Goal: Task Accomplishment & Management: Use online tool/utility

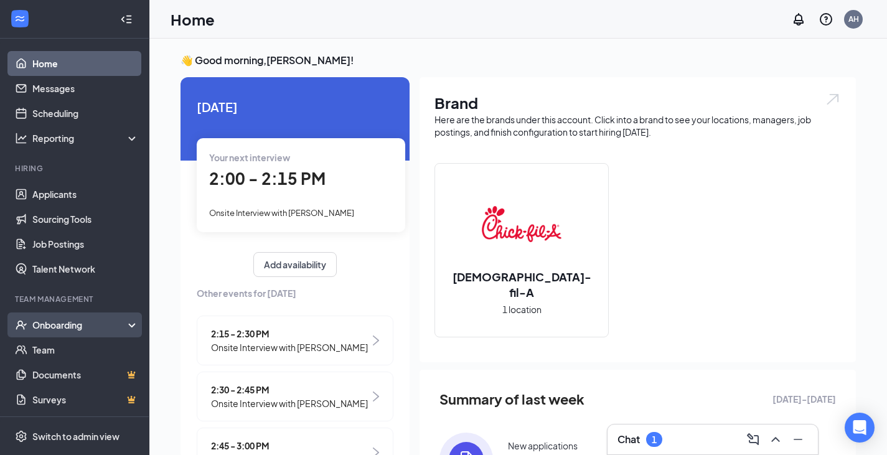
click at [65, 328] on div "Onboarding" at bounding box center [80, 325] width 96 height 12
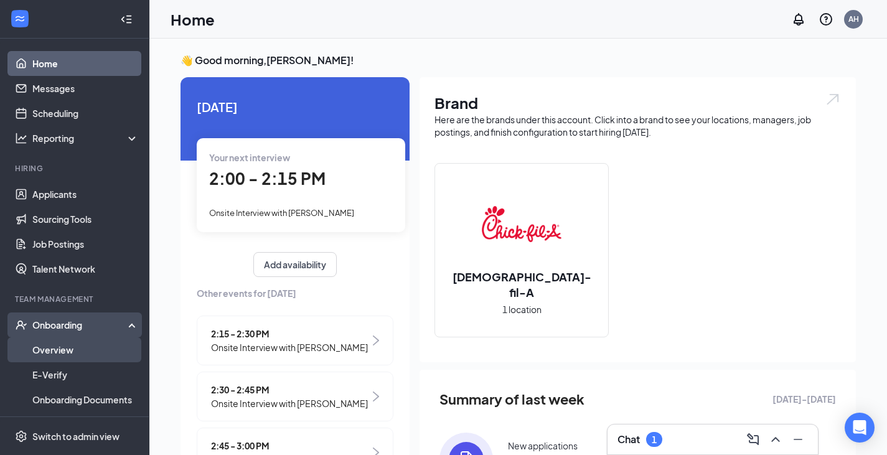
click at [90, 357] on link "Overview" at bounding box center [85, 349] width 106 height 25
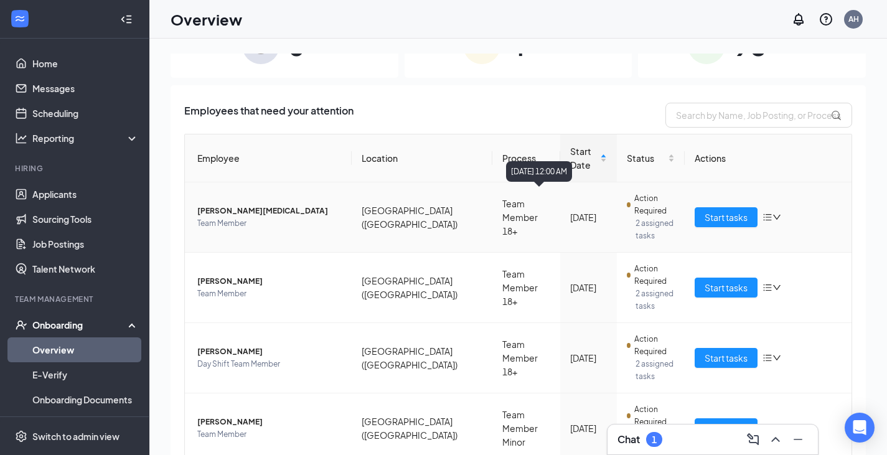
scroll to position [62, 0]
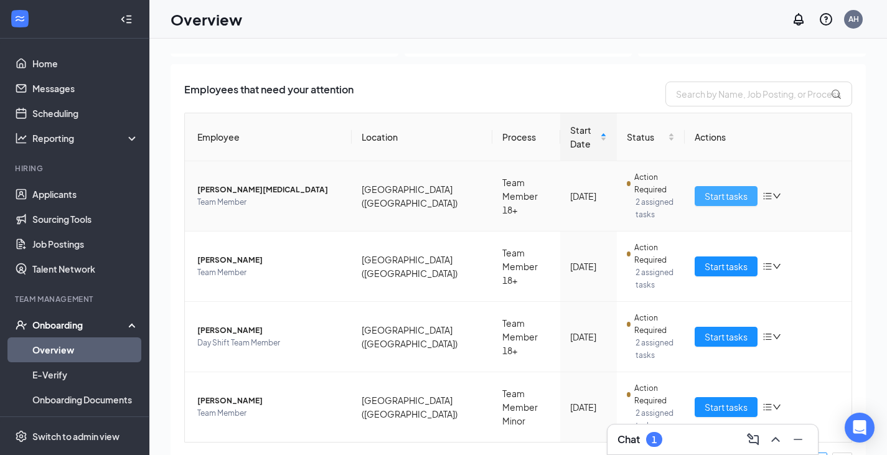
click at [708, 202] on td "Start tasks" at bounding box center [768, 196] width 167 height 70
click at [707, 199] on span "Start tasks" at bounding box center [726, 196] width 43 height 14
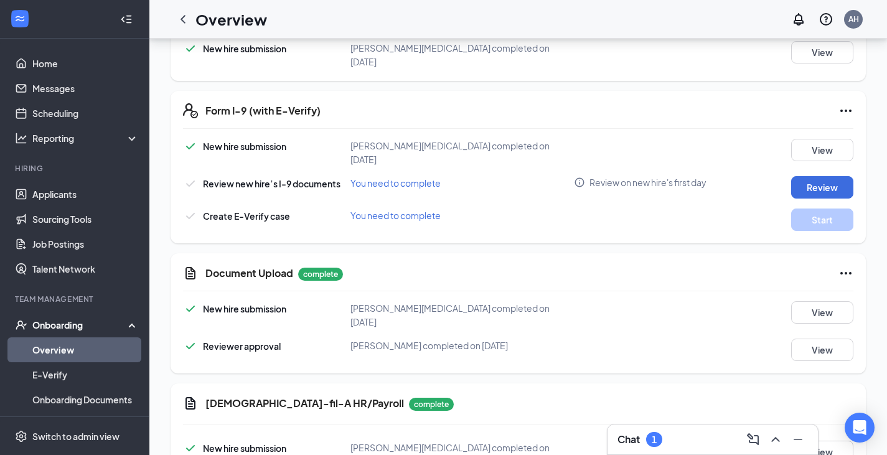
scroll to position [747, 0]
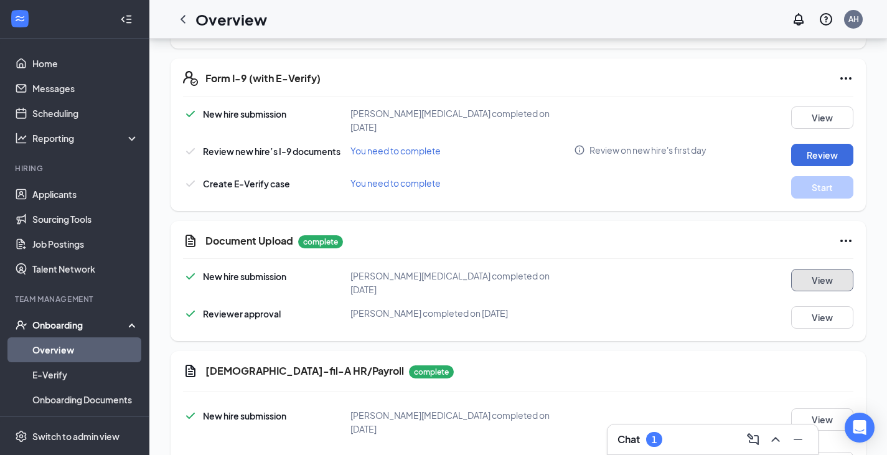
click at [826, 269] on button "View" at bounding box center [822, 280] width 62 height 22
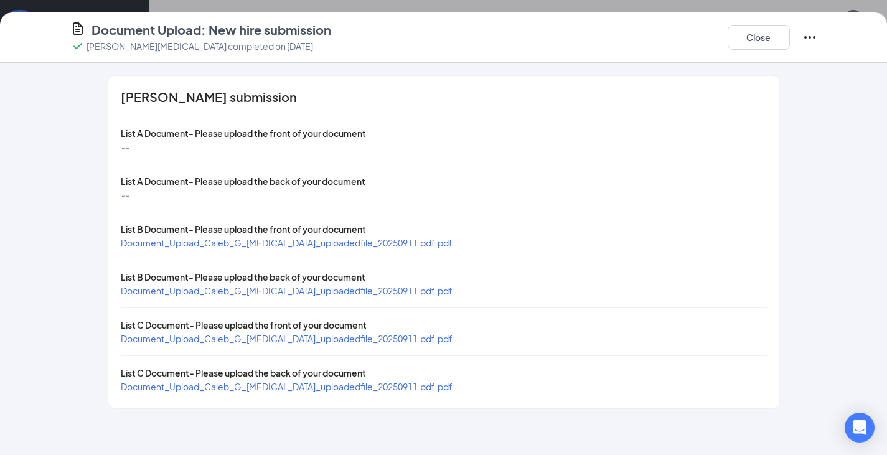
click at [306, 244] on span "Document_Upload_Caleb_G_[MEDICAL_DATA]_uploadedfile_20250911.pdf.pdf" at bounding box center [287, 242] width 332 height 11
click at [290, 338] on span "Document_Upload_Caleb_G_[MEDICAL_DATA]_uploadedfile_20250911.pdf.pdf" at bounding box center [287, 338] width 332 height 11
click at [767, 40] on button "Close" at bounding box center [759, 37] width 62 height 25
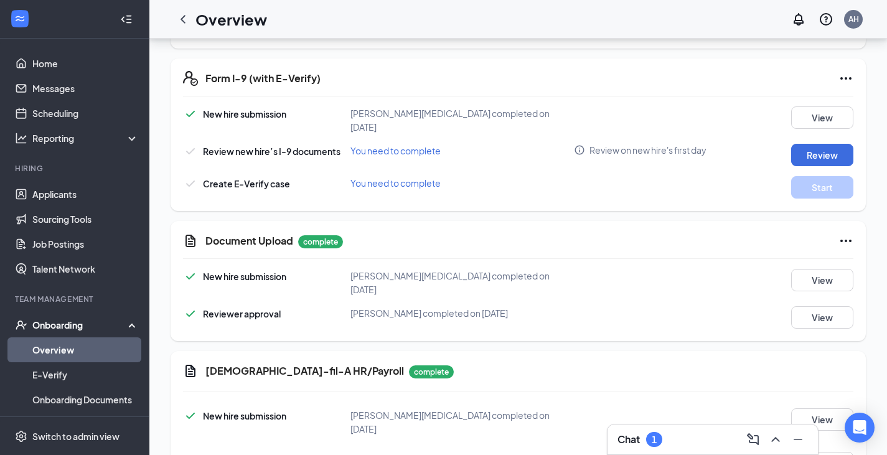
click at [78, 354] on link "Overview" at bounding box center [85, 349] width 106 height 25
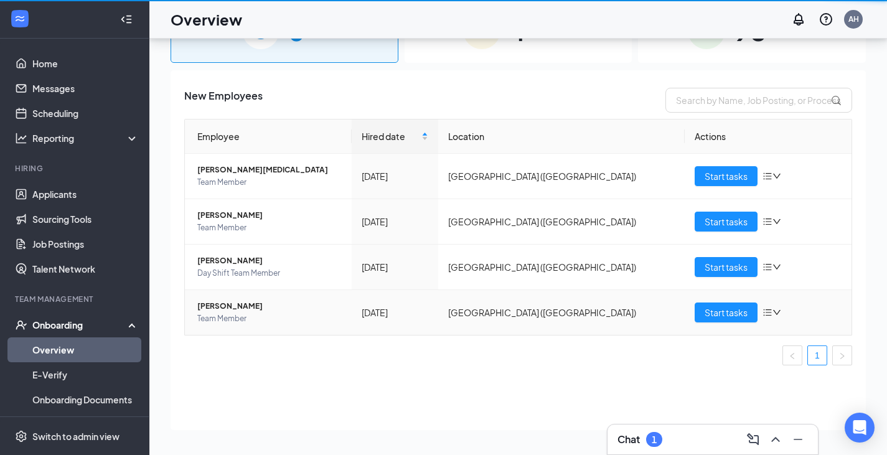
scroll to position [56, 0]
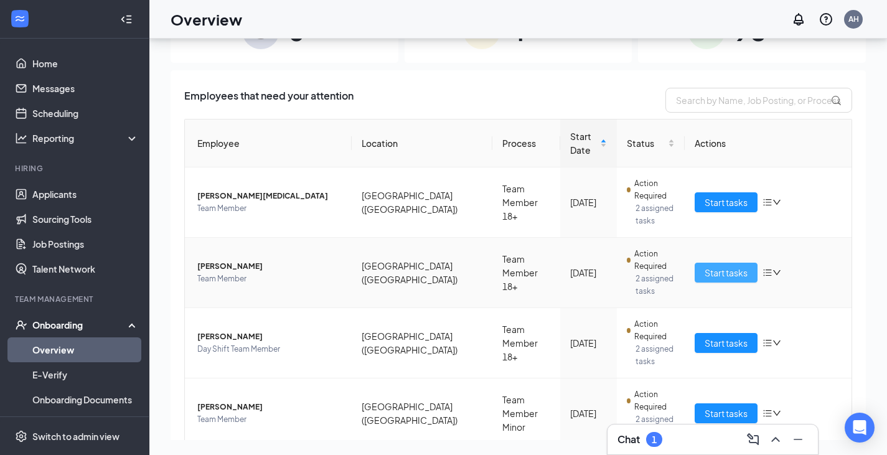
click at [737, 271] on span "Start tasks" at bounding box center [726, 273] width 43 height 14
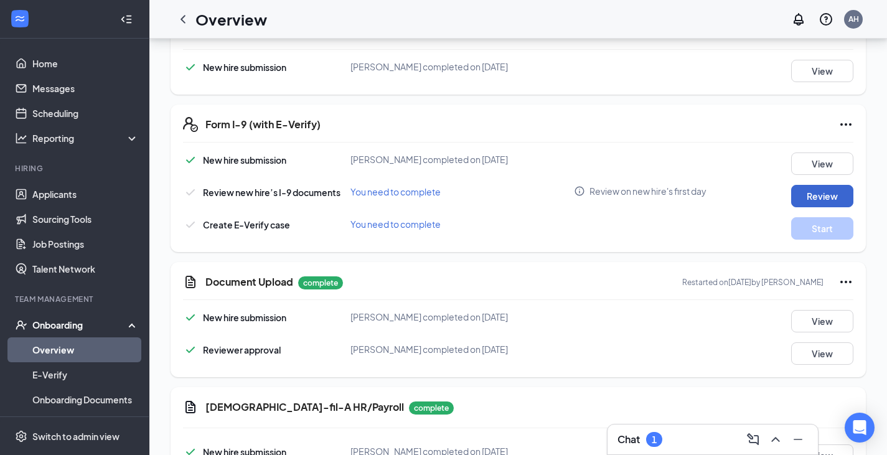
scroll to position [685, 0]
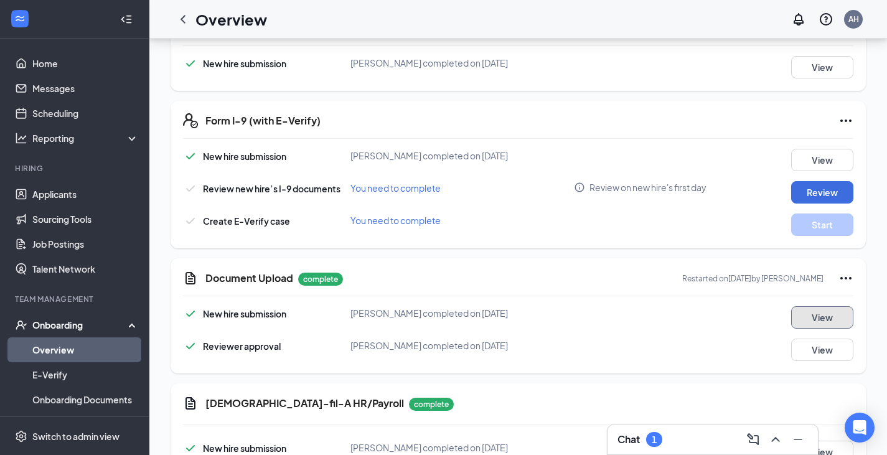
click at [830, 318] on button "View" at bounding box center [822, 317] width 62 height 22
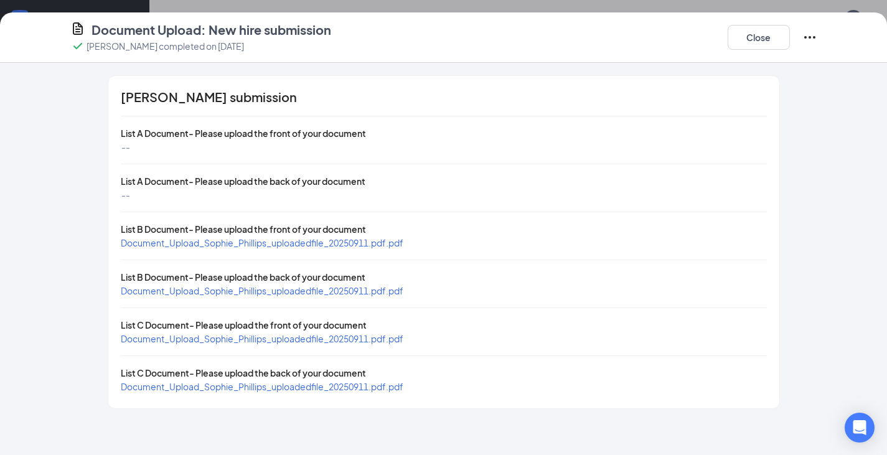
click at [223, 240] on span "Document_Upload_Sophie_Phillips_uploadedfile_20250911.pdf.pdf" at bounding box center [262, 242] width 283 height 11
click at [238, 341] on span "Document_Upload_Sophie_Phillips_uploadedfile_20250911.pdf.pdf" at bounding box center [262, 338] width 283 height 11
click at [747, 31] on button "Close" at bounding box center [759, 37] width 62 height 25
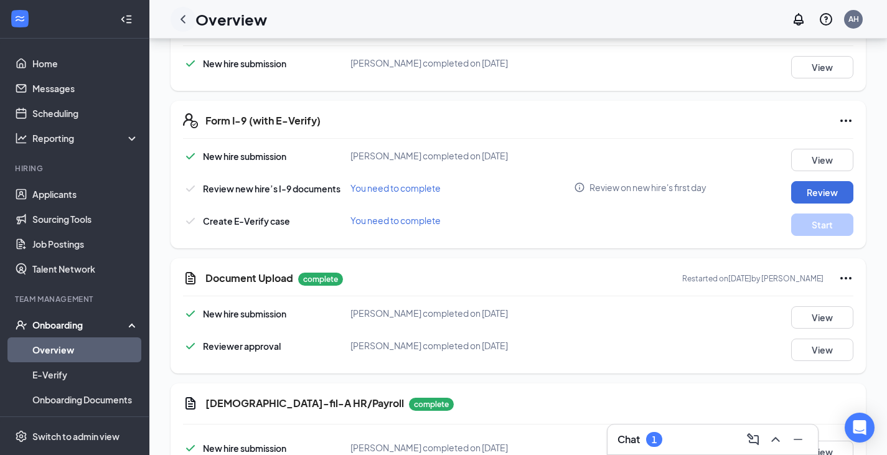
click at [184, 17] on icon "ChevronLeft" at bounding box center [183, 19] width 15 height 15
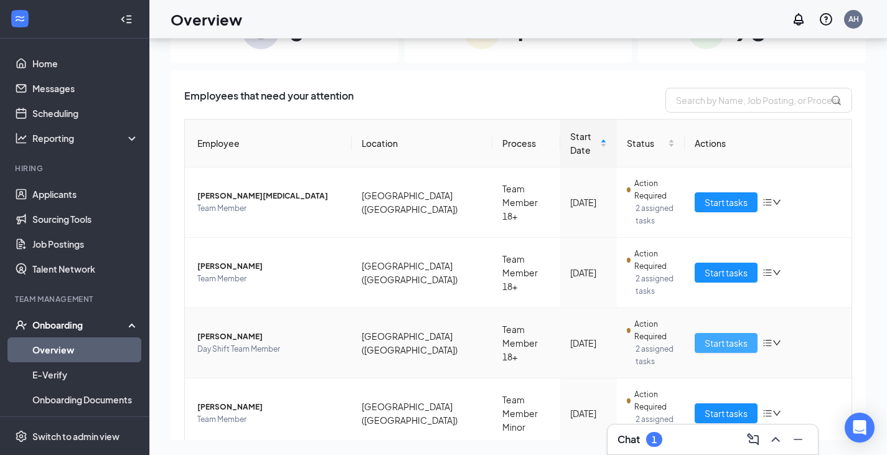
click at [725, 338] on span "Start tasks" at bounding box center [726, 343] width 43 height 14
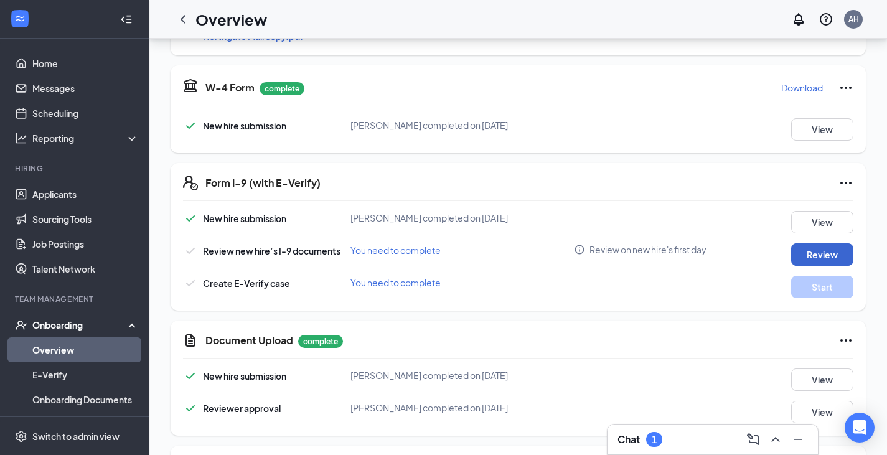
scroll to position [685, 0]
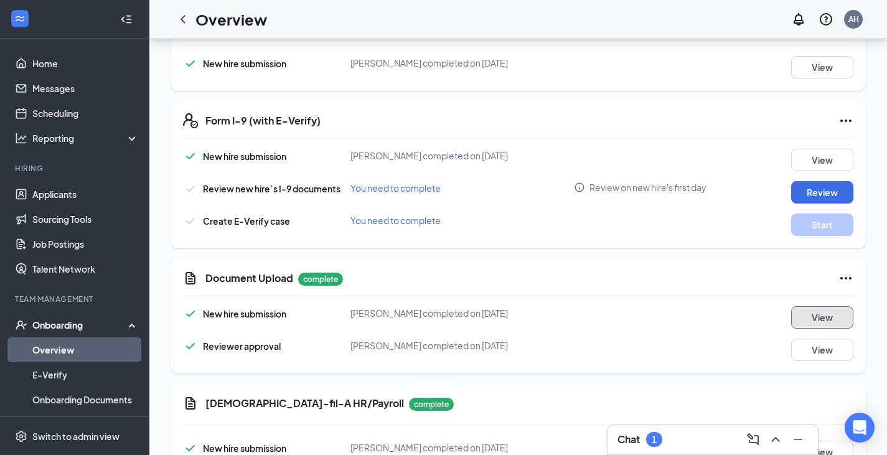
click at [823, 311] on button "View" at bounding box center [822, 317] width 62 height 22
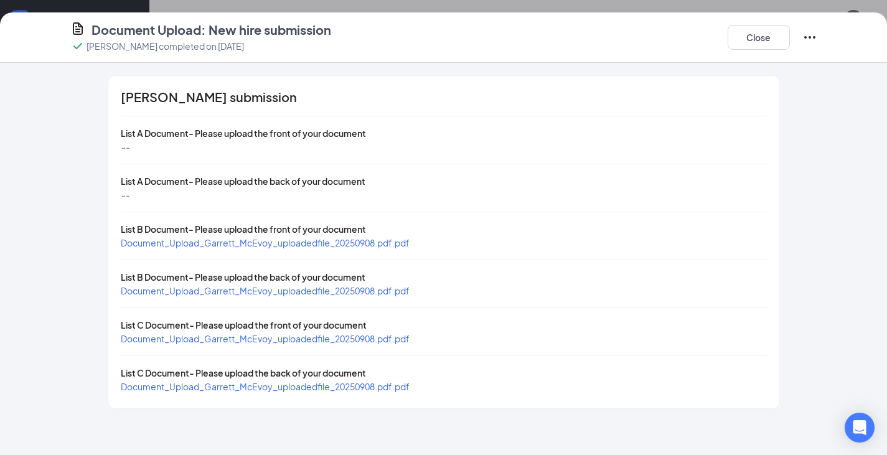
click at [306, 250] on div "[PERSON_NAME] submission List A Document- Please upload the front of your docum…" at bounding box center [443, 242] width 671 height 333
click at [307, 240] on span "Document_Upload_Garrett_McEvoy_uploadedfile_20250908.pdf.pdf" at bounding box center [265, 242] width 289 height 11
click at [298, 339] on span "Document_Upload_Garrett_McEvoy_uploadedfile_20250908.pdf.pdf" at bounding box center [265, 338] width 289 height 11
click at [743, 29] on button "Close" at bounding box center [759, 37] width 62 height 25
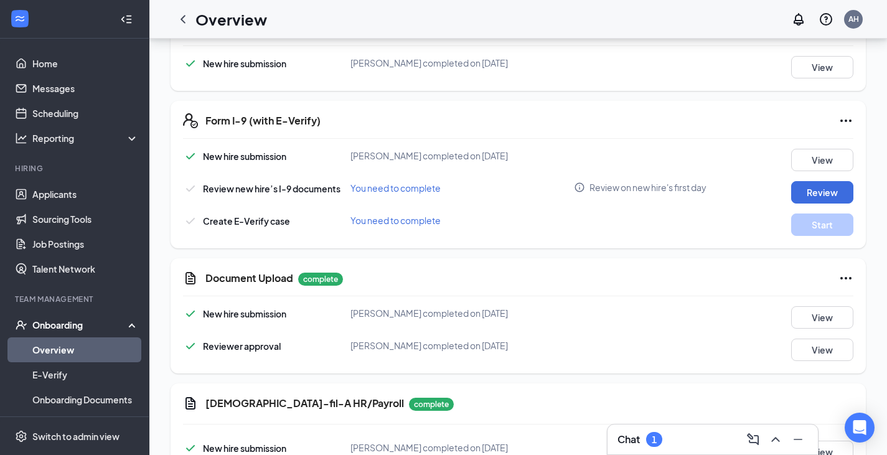
drag, startPoint x: 101, startPoint y: 351, endPoint x: 111, endPoint y: 344, distance: 13.0
click at [101, 351] on link "Overview" at bounding box center [85, 349] width 106 height 25
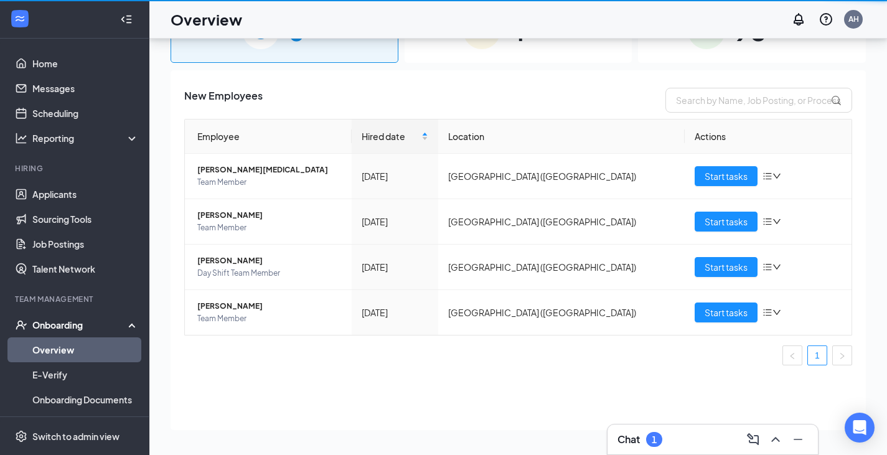
scroll to position [56, 0]
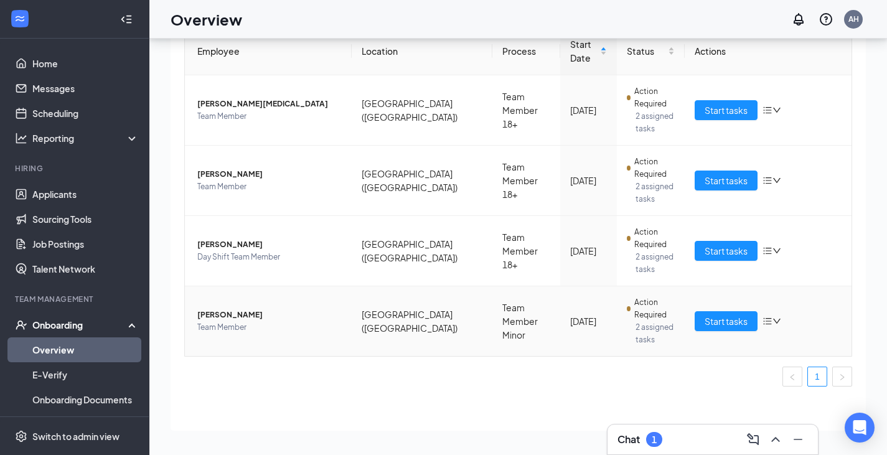
scroll to position [93, 0]
click at [735, 319] on span "Start tasks" at bounding box center [726, 321] width 43 height 14
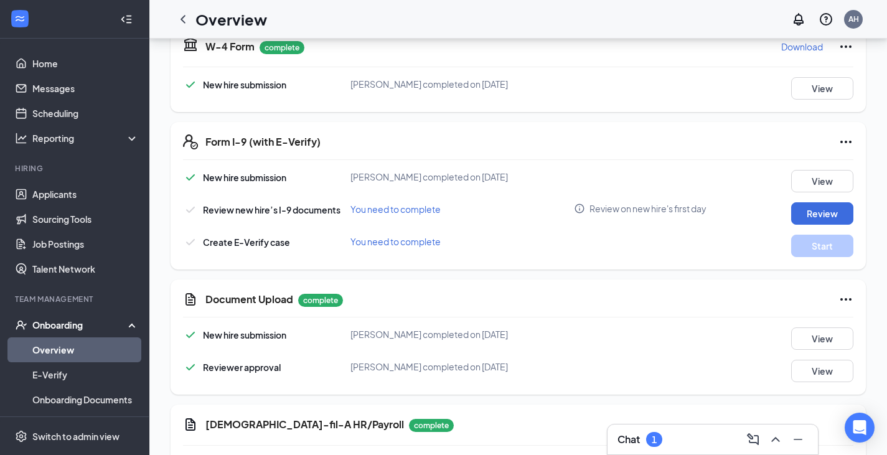
scroll to position [623, 0]
click at [844, 343] on button "View" at bounding box center [822, 338] width 62 height 22
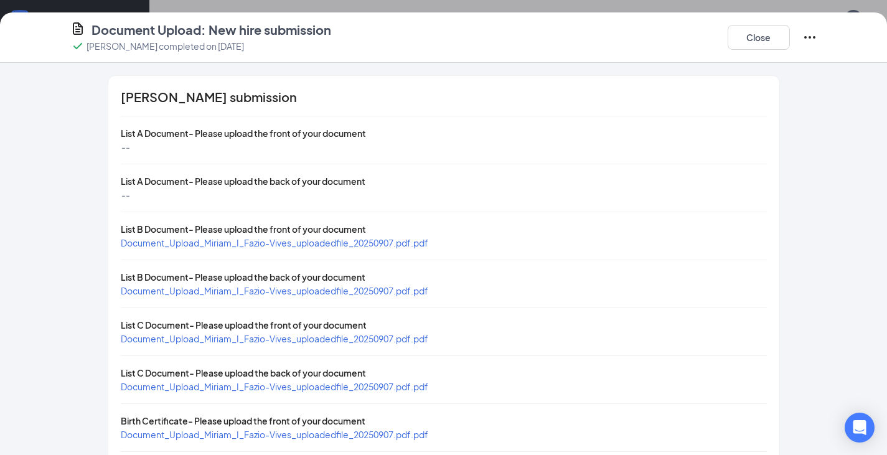
click at [387, 244] on span "Document_Upload_Miriam_I_Fazio-Vives_uploadedfile_20250907.pdf.pdf" at bounding box center [275, 242] width 308 height 11
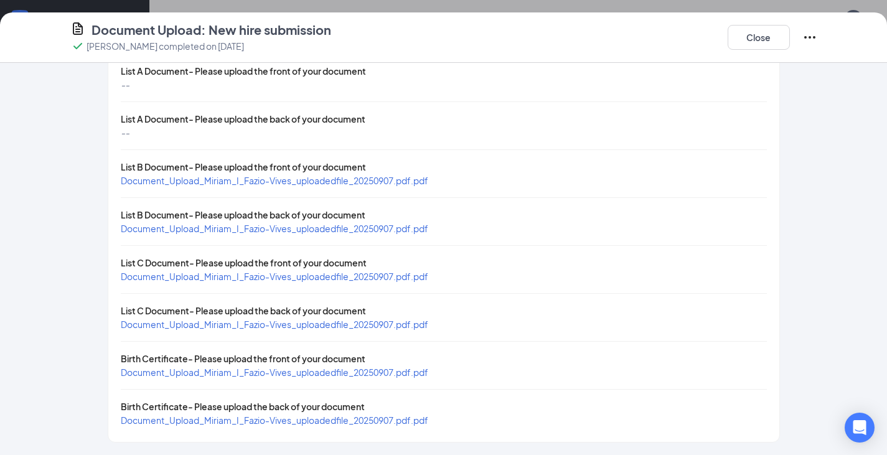
click at [243, 277] on span "Document_Upload_Miriam_I_Fazio-Vives_uploadedfile_20250907.pdf.pdf" at bounding box center [275, 276] width 308 height 11
click at [280, 377] on span "Document_Upload_Miriam_I_Fazio-Vives_uploadedfile_20250907.pdf.pdf" at bounding box center [275, 372] width 308 height 11
click at [754, 37] on button "Close" at bounding box center [759, 37] width 62 height 25
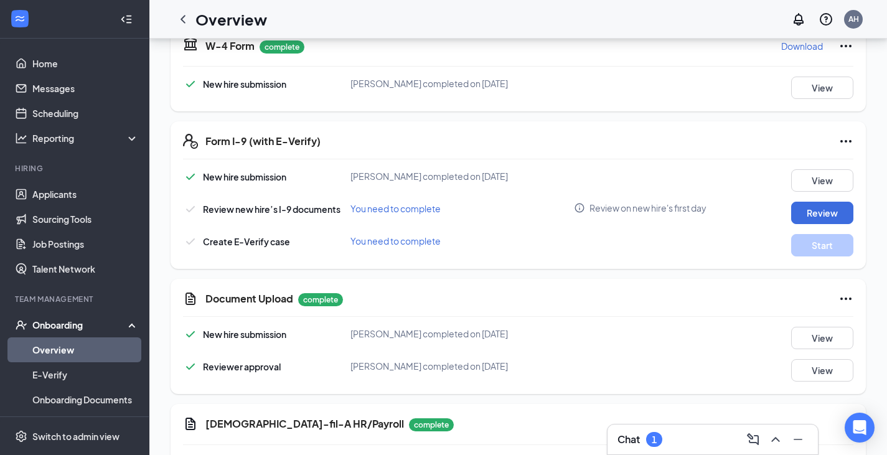
click at [55, 347] on link "Overview" at bounding box center [85, 349] width 106 height 25
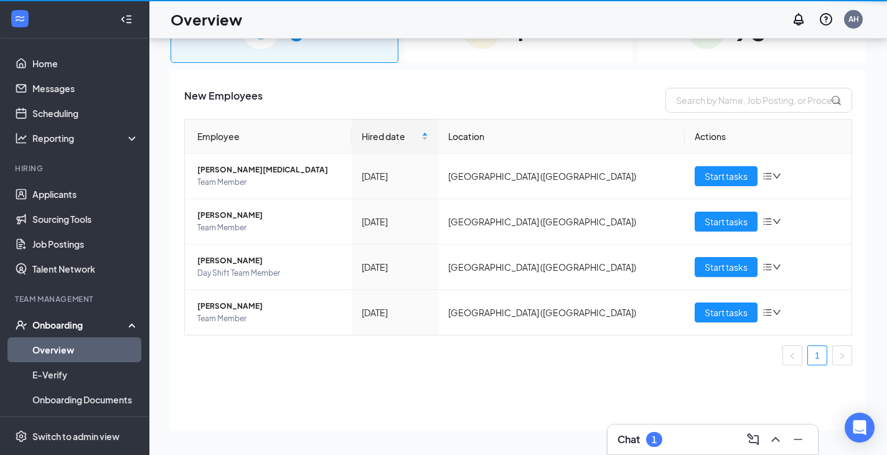
scroll to position [56, 0]
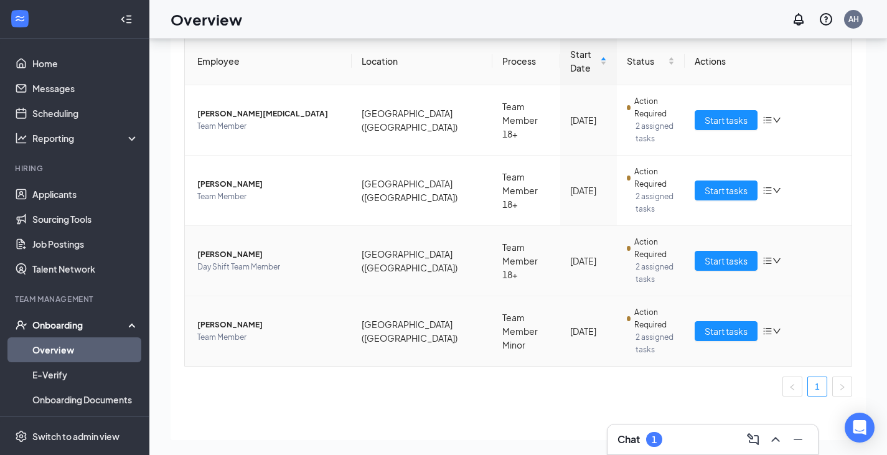
scroll to position [93, 0]
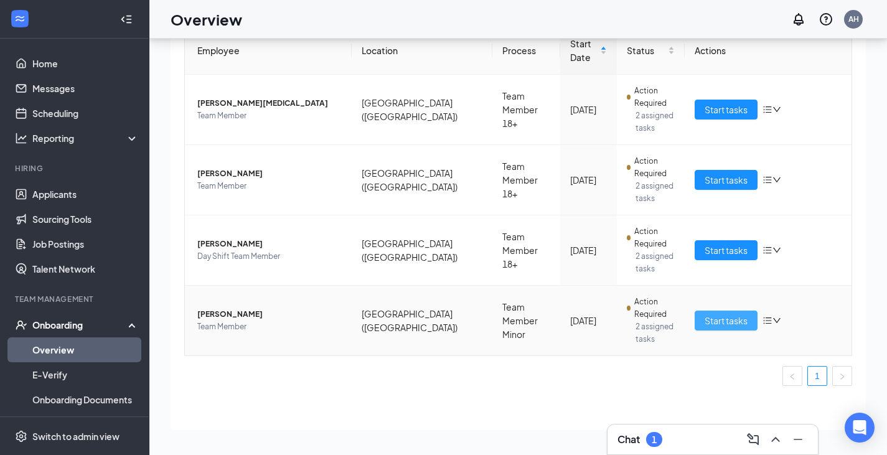
click at [733, 326] on span "Start tasks" at bounding box center [726, 321] width 43 height 14
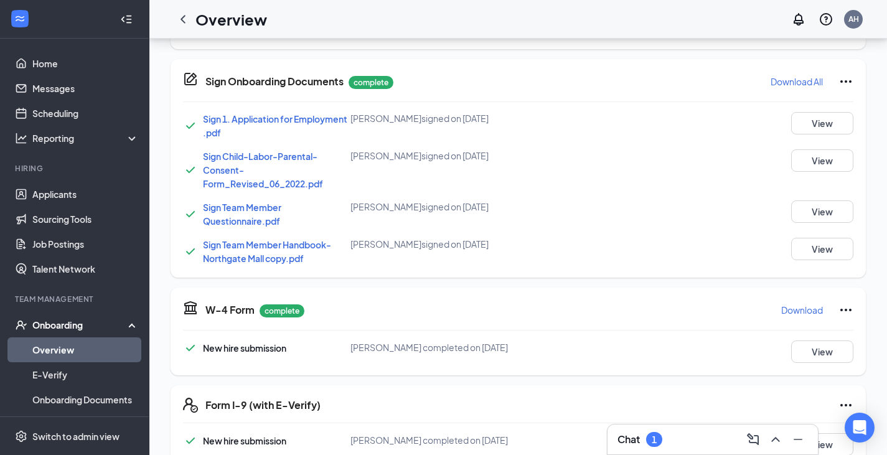
scroll to position [330, 0]
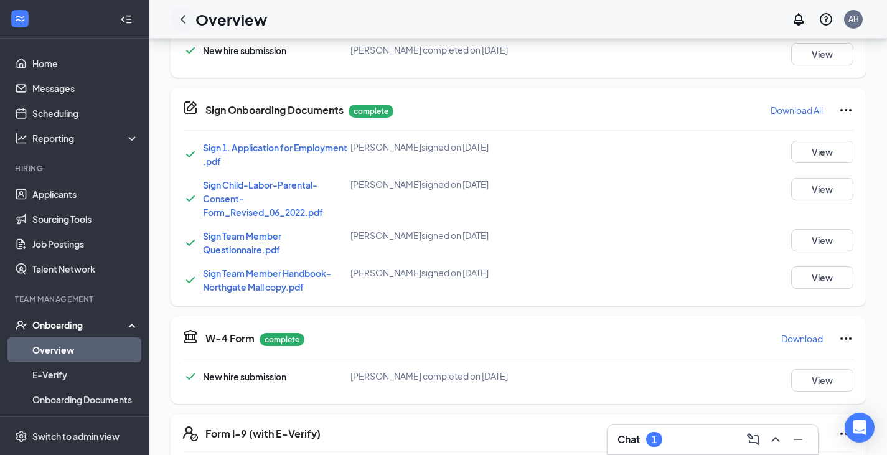
click at [188, 20] on icon "ChevronLeft" at bounding box center [183, 19] width 15 height 15
